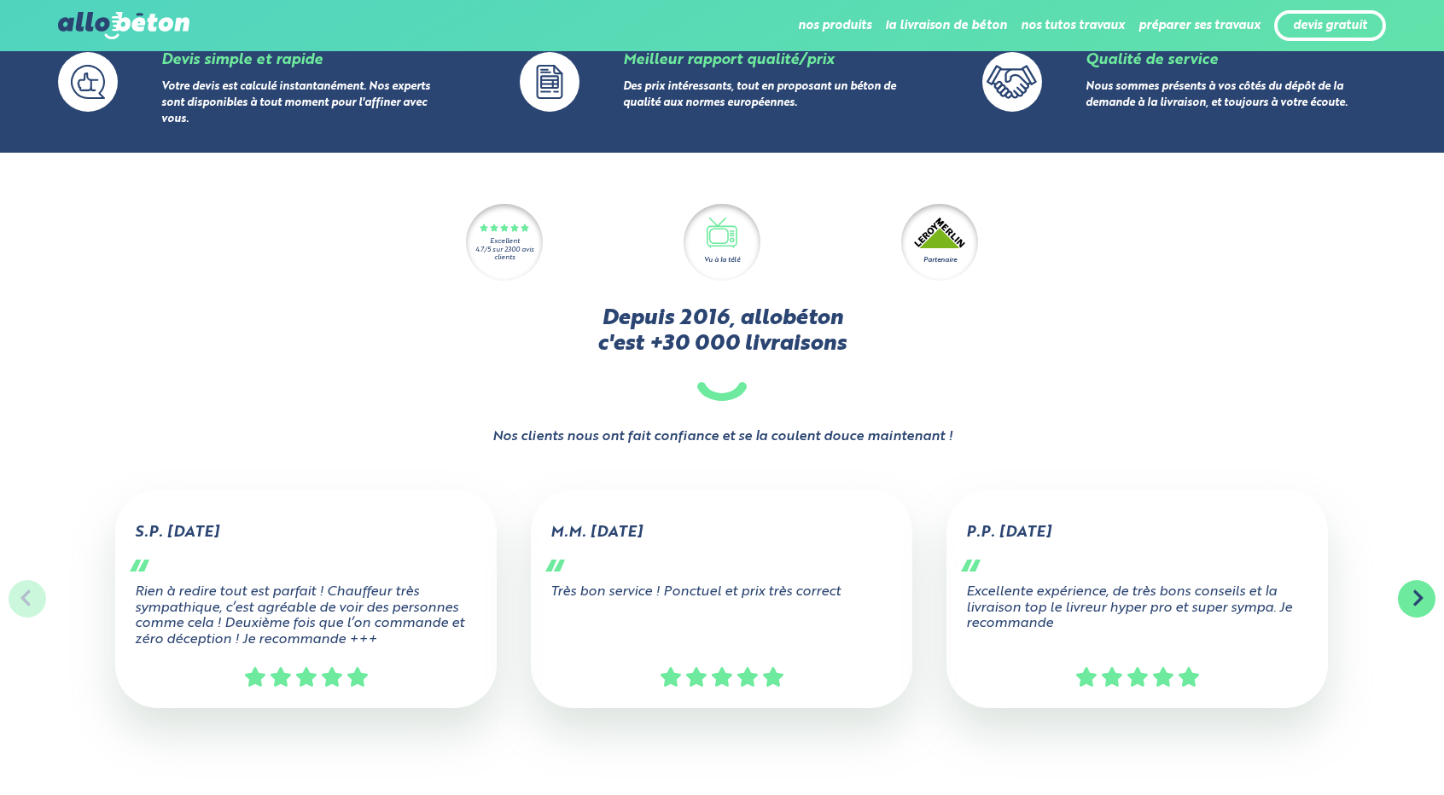
scroll to position [383, 0]
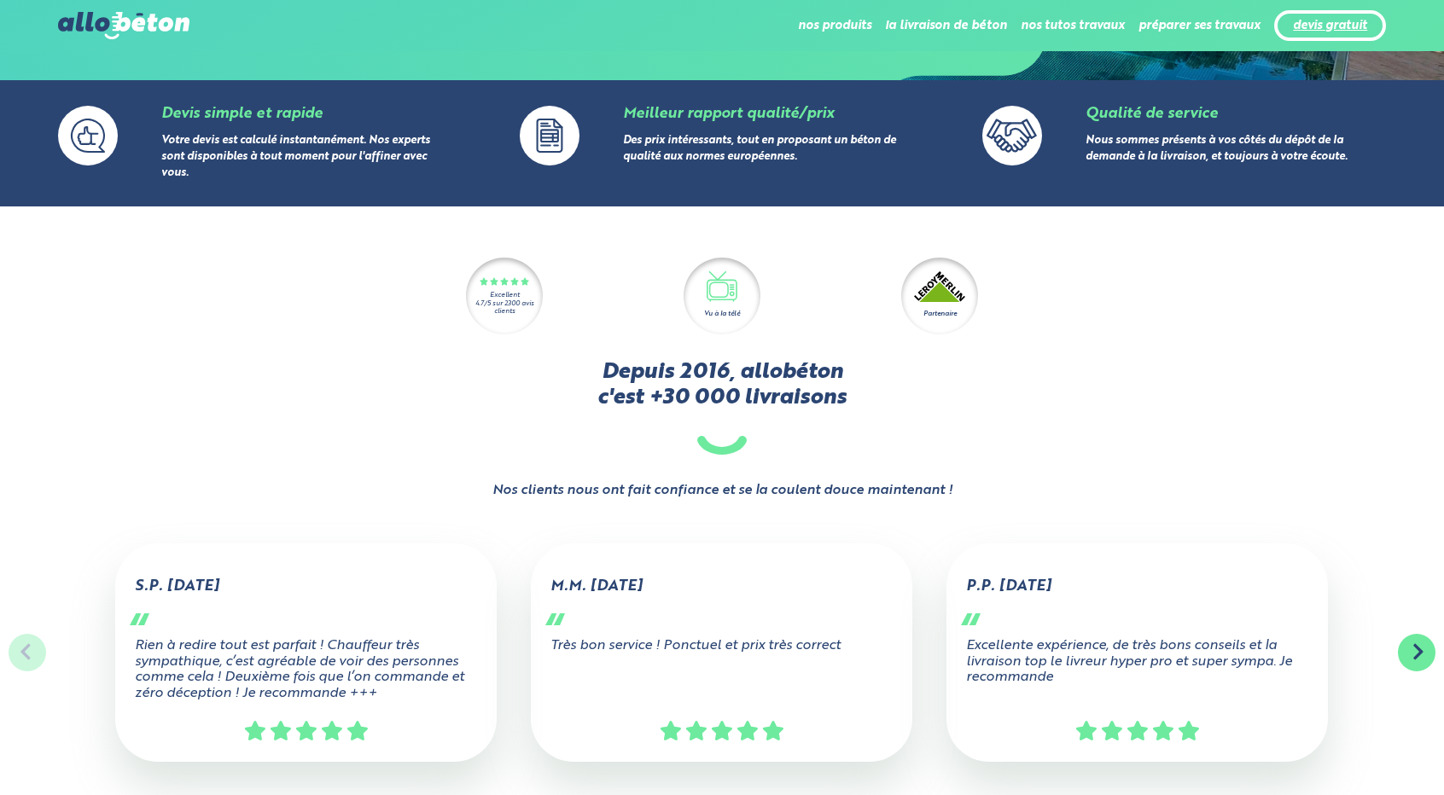
click at [1295, 24] on link "devis gratuit" at bounding box center [1330, 26] width 74 height 15
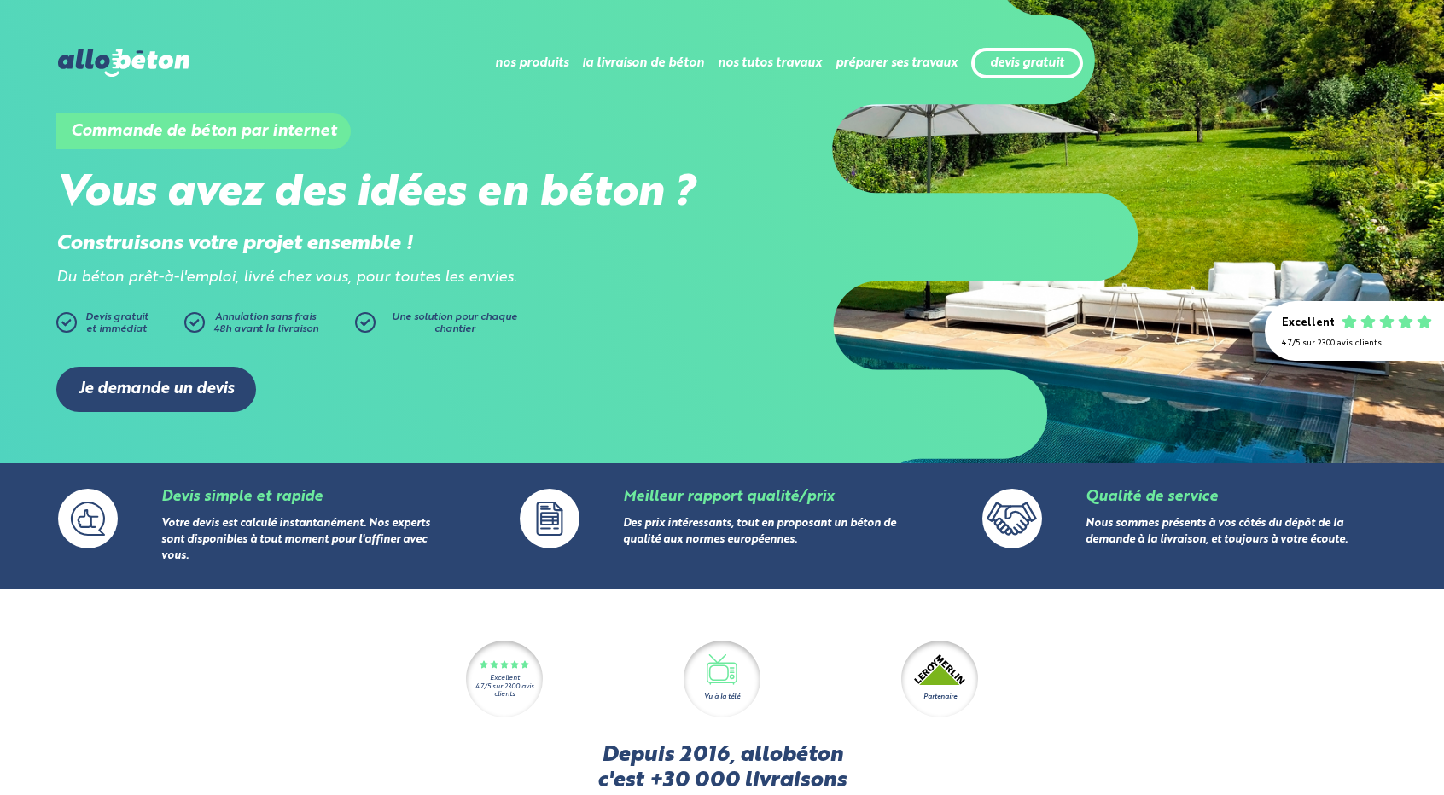
click at [110, 66] on img at bounding box center [123, 62] width 131 height 27
